Goal: Information Seeking & Learning: Learn about a topic

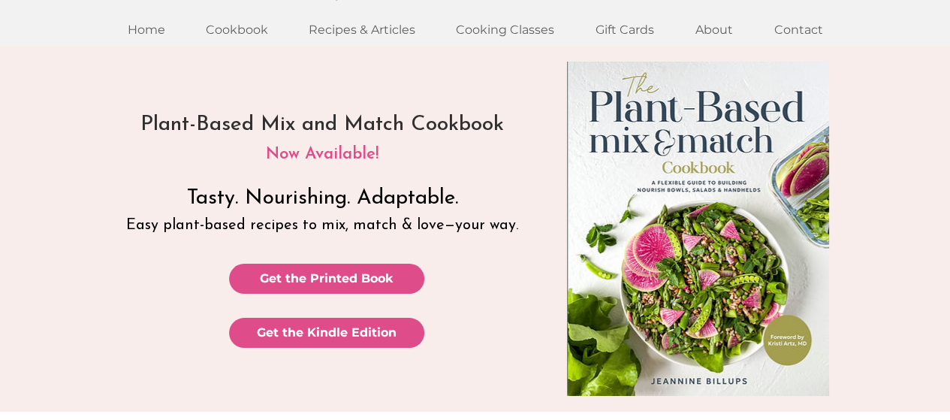
scroll to position [75, 0]
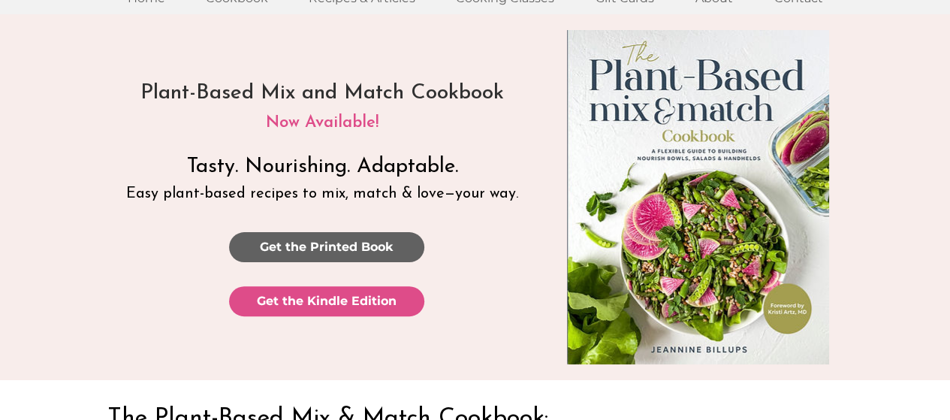
click at [331, 244] on span "Get the Printed Book" at bounding box center [327, 247] width 134 height 17
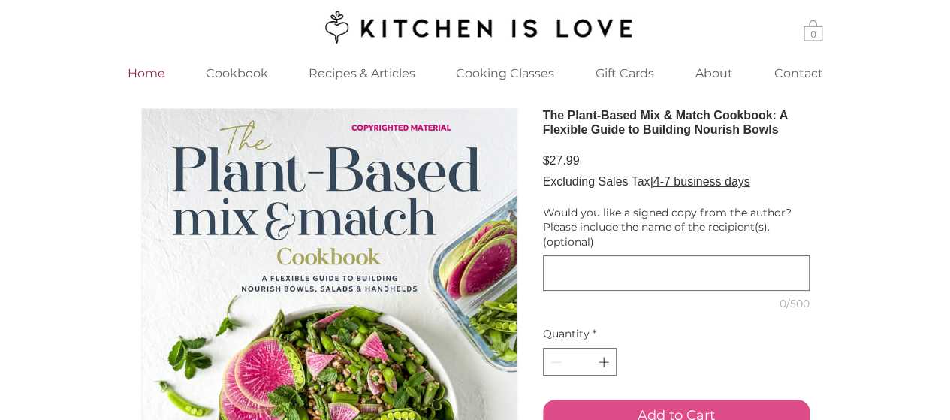
click at [162, 74] on p "Home" at bounding box center [146, 73] width 53 height 32
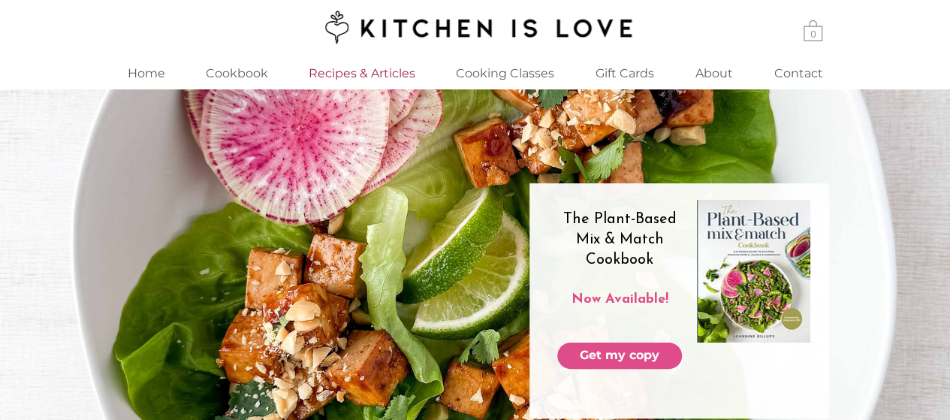
click at [370, 80] on p "Recipes & Articles" at bounding box center [362, 73] width 122 height 32
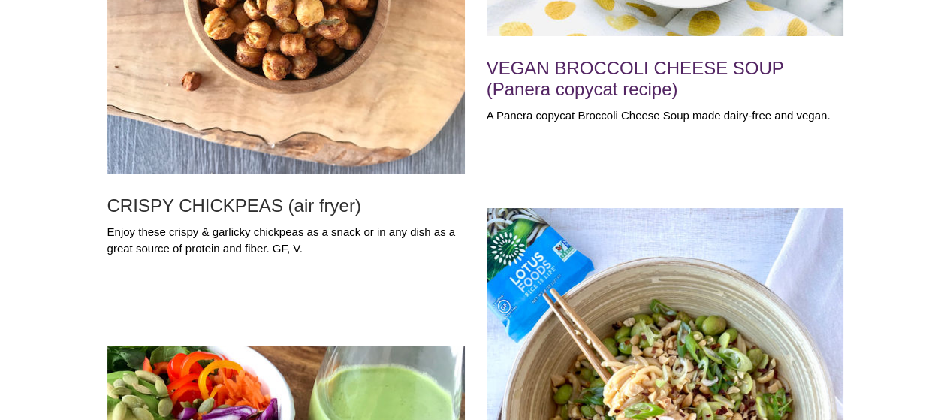
scroll to position [2554, 0]
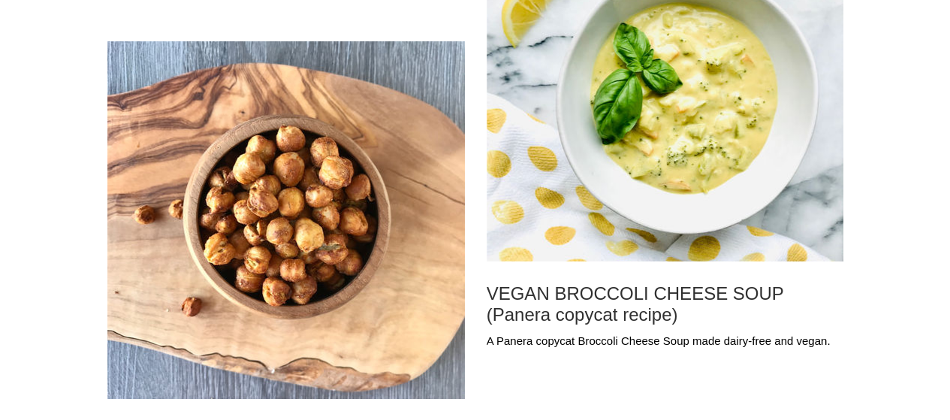
click at [725, 210] on img "Blog feed" at bounding box center [665, 92] width 357 height 337
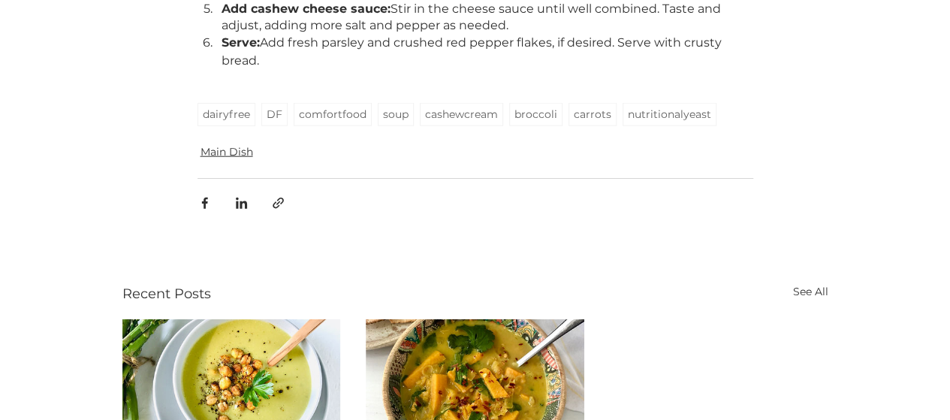
scroll to position [1878, 0]
